Goal: Find contact information: Find contact information

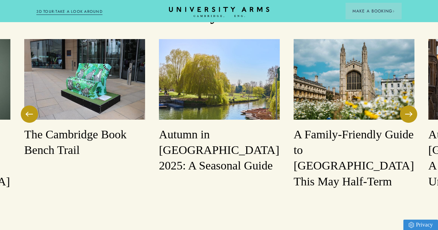
scroll to position [948, 0]
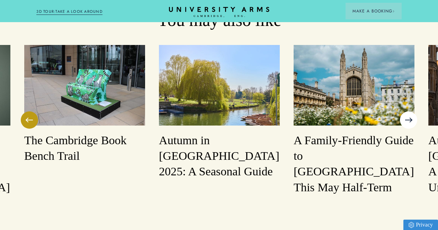
click at [404, 119] on button at bounding box center [408, 119] width 17 height 17
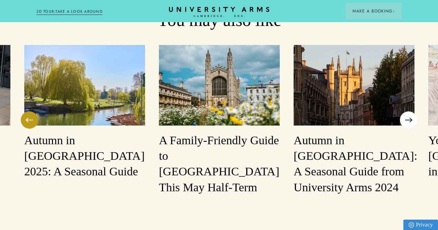
click at [404, 119] on button at bounding box center [408, 119] width 17 height 17
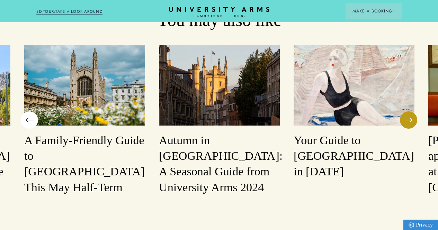
click at [34, 118] on button at bounding box center [29, 119] width 17 height 17
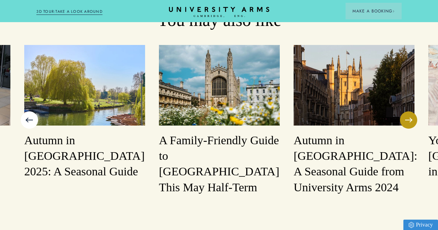
click at [34, 118] on button at bounding box center [29, 119] width 17 height 17
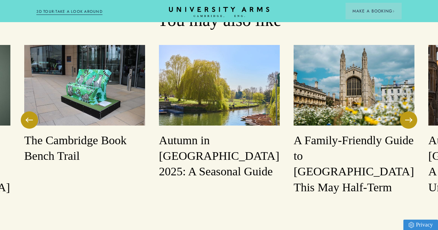
click at [210, 137] on h3 "Autumn in [GEOGRAPHIC_DATA] 2025: A Seasonal Guide" at bounding box center [219, 156] width 121 height 47
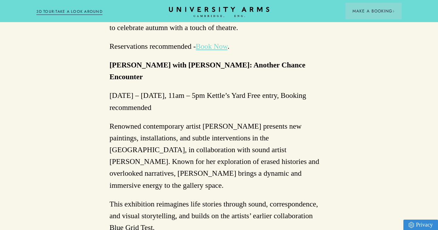
scroll to position [1571, 0]
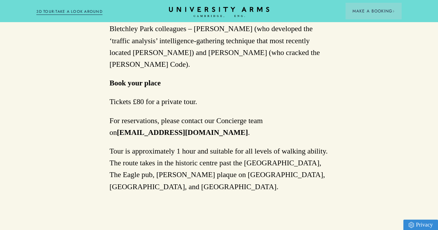
scroll to position [672, 0]
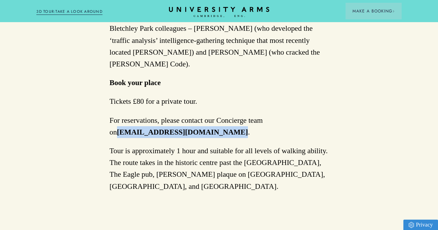
drag, startPoint x: 111, startPoint y: 114, endPoint x: 210, endPoint y: 114, distance: 99.6
click at [210, 128] on strong "[EMAIL_ADDRESS][DOMAIN_NAME]" at bounding box center [182, 132] width 131 height 8
copy strong "[EMAIL_ADDRESS][DOMAIN_NAME]"
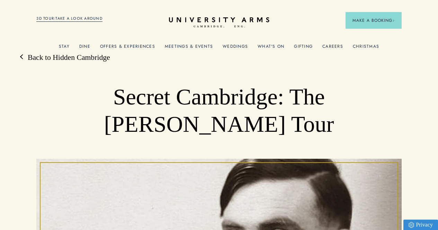
scroll to position [0, 0]
